Goal: Transaction & Acquisition: Purchase product/service

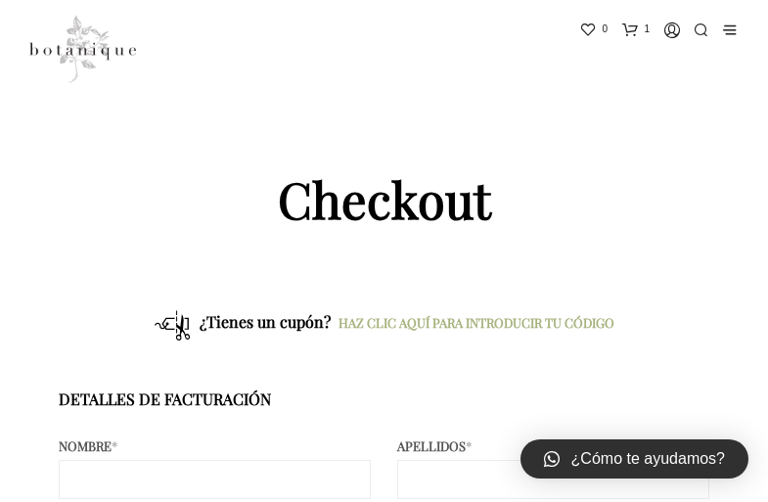
select select "MX"
